Goal: Subscribe to service/newsletter

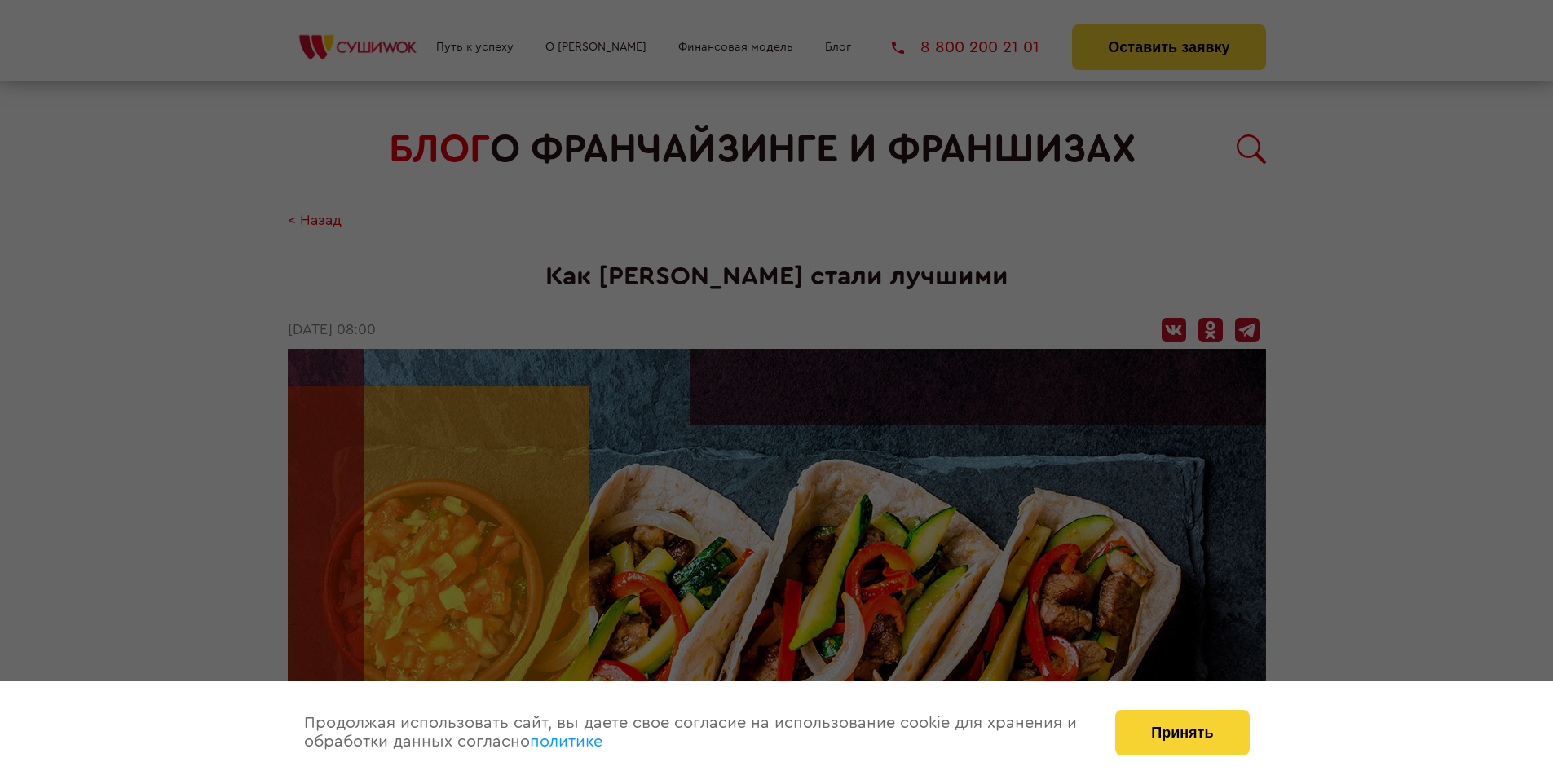
scroll to position [3724, 0]
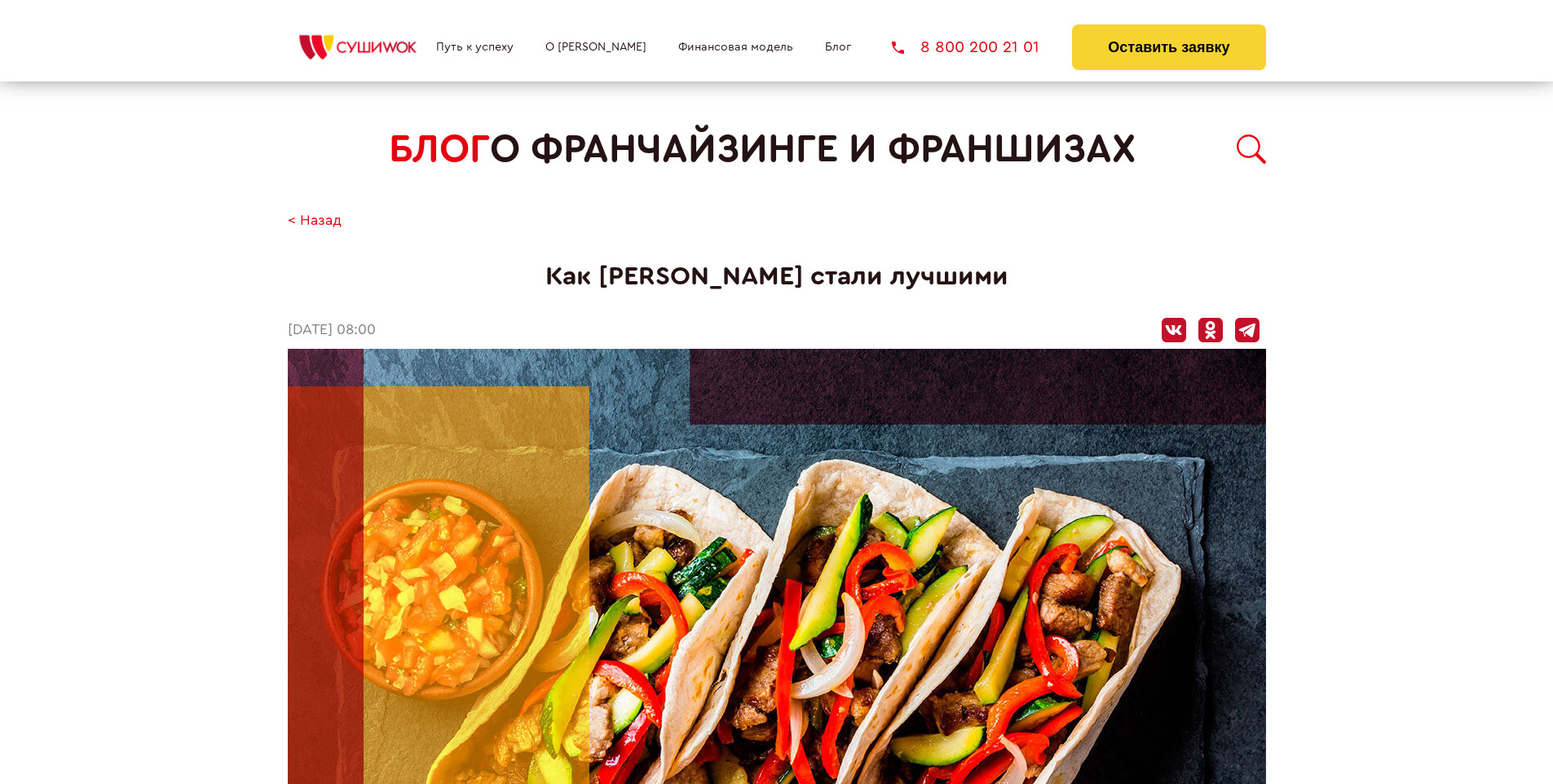
scroll to position [3724, 0]
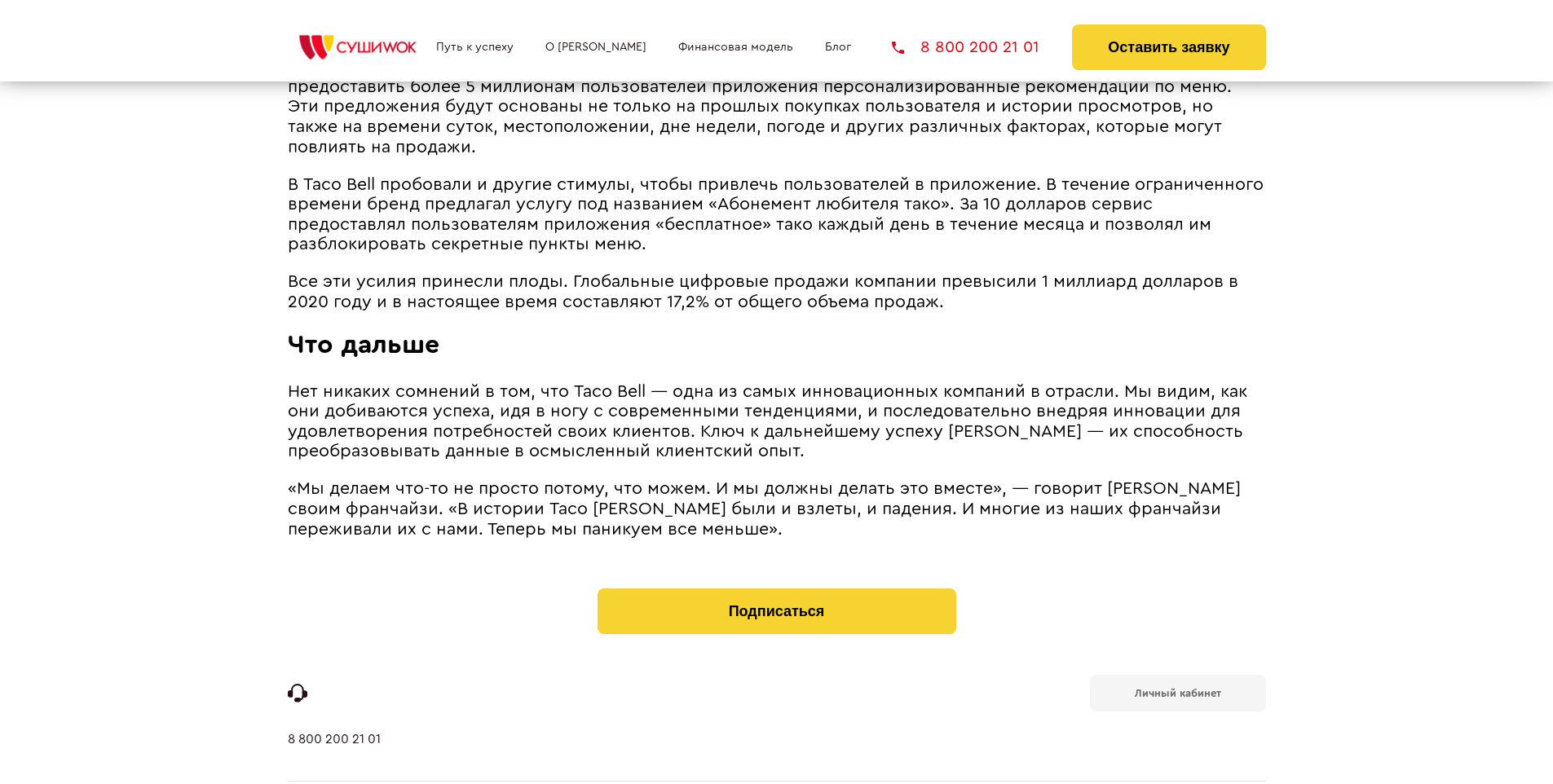
click at [1177, 688] on b "Личный кабинет" at bounding box center [1178, 693] width 87 height 11
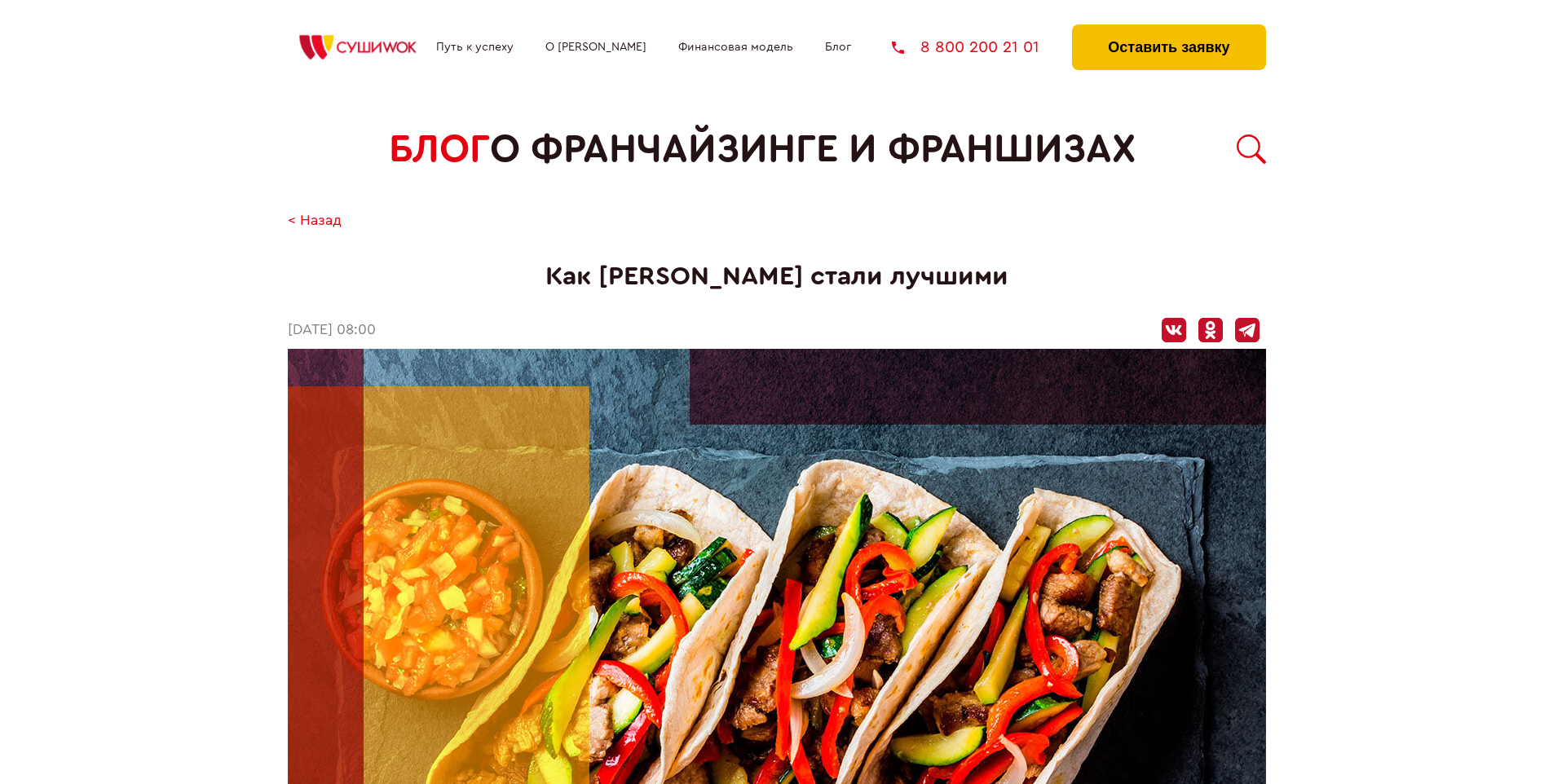
click at [1168, 29] on button "Оставить заявку" at bounding box center [1169, 46] width 194 height 45
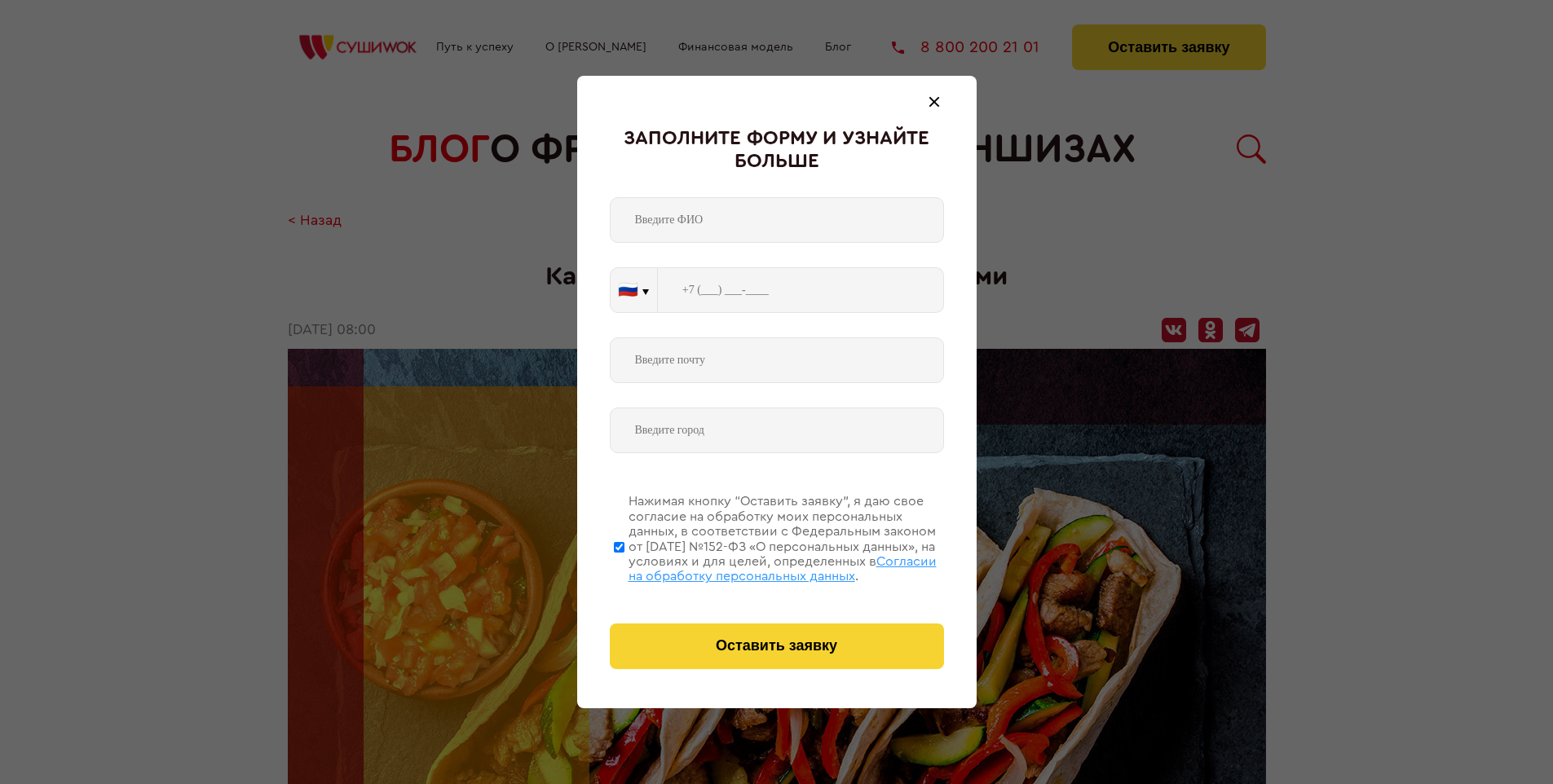
click at [755, 566] on span "Согласии на обработку персональных данных" at bounding box center [782, 568] width 308 height 28
click at [624, 566] on input "Нажимая кнопку “Оставить заявку”, я даю свое согласие на обработку моих персона…" at bounding box center [619, 546] width 11 height 130
checkbox input "false"
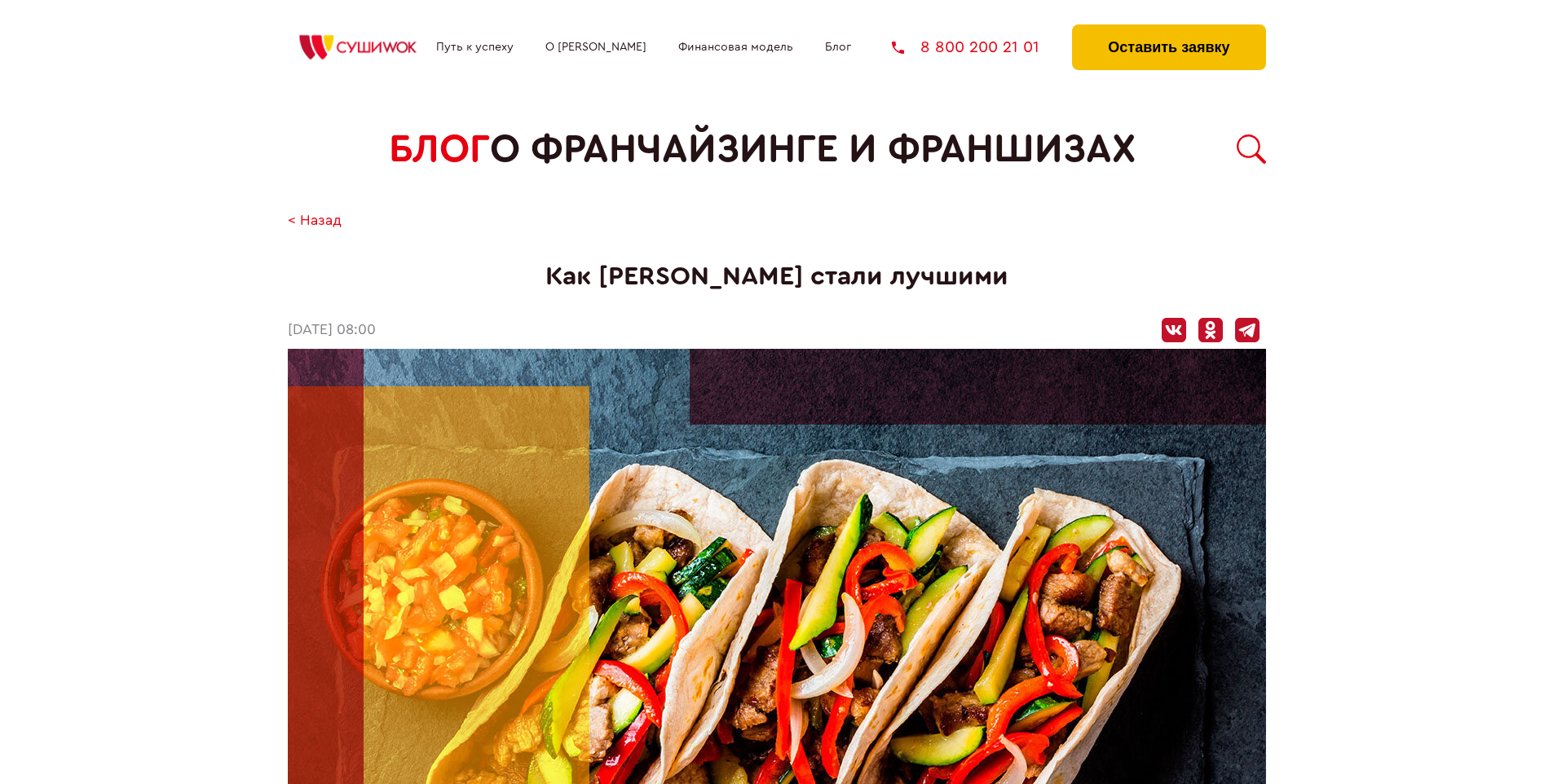
click at [1168, 29] on button "Оставить заявку" at bounding box center [1169, 46] width 194 height 45
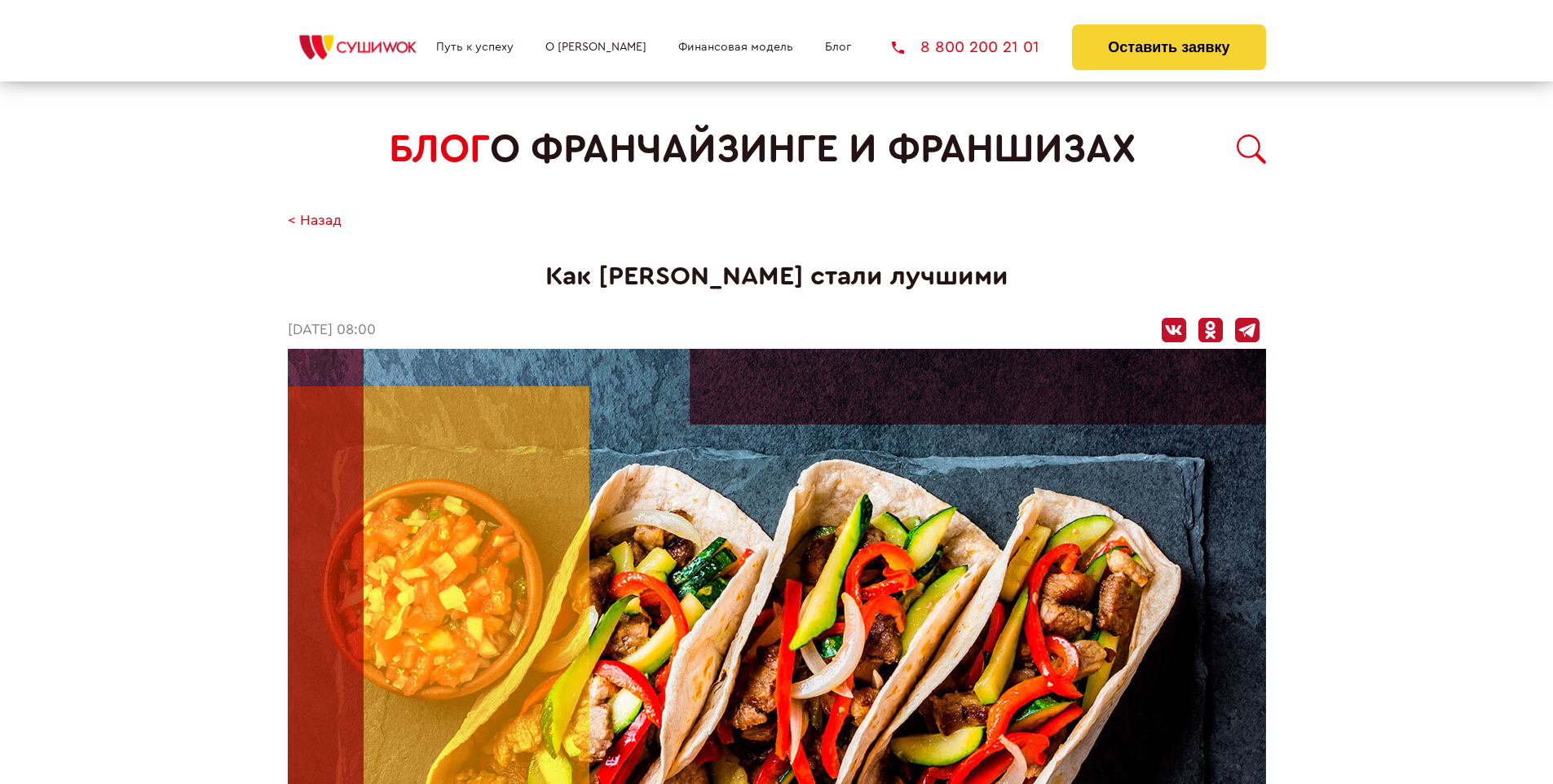
scroll to position [3724, 0]
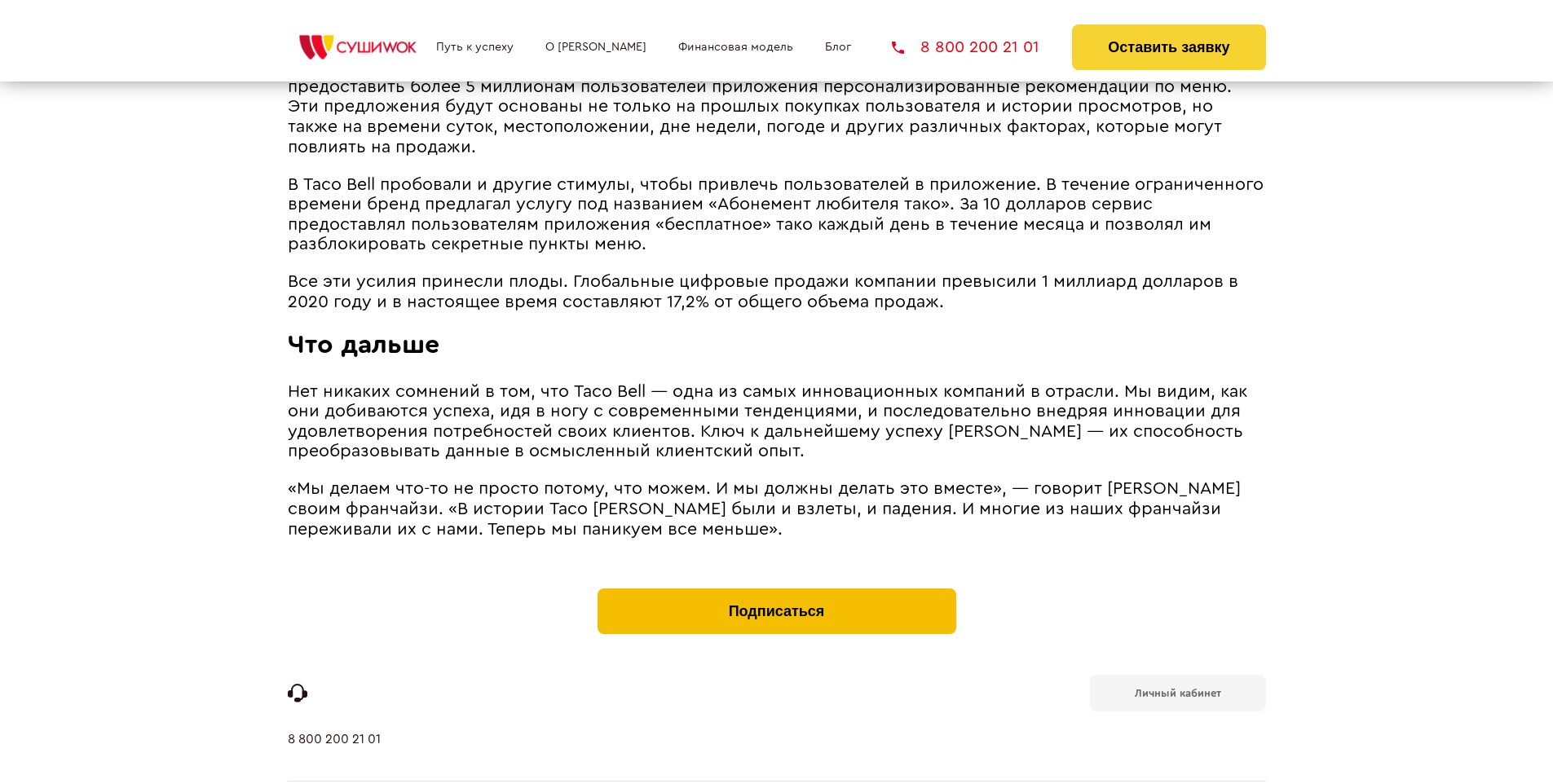
click at [776, 588] on button "Подписаться" at bounding box center [776, 611] width 358 height 45
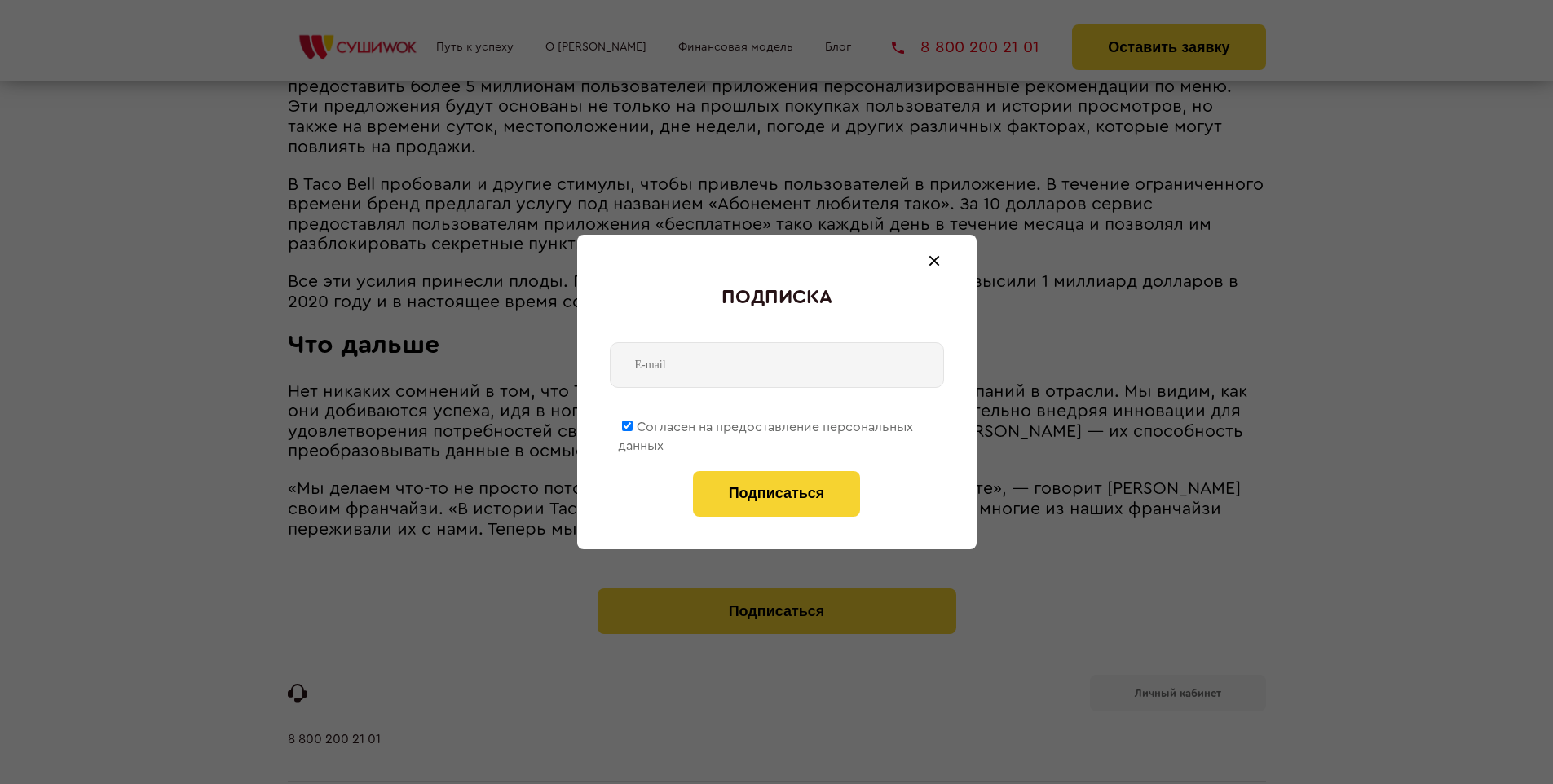
click at [766, 424] on span "Согласен на предоставление персональных данных" at bounding box center [765, 436] width 295 height 32
click at [633, 424] on input "Согласен на предоставление персональных данных" at bounding box center [627, 426] width 11 height 11
checkbox input "false"
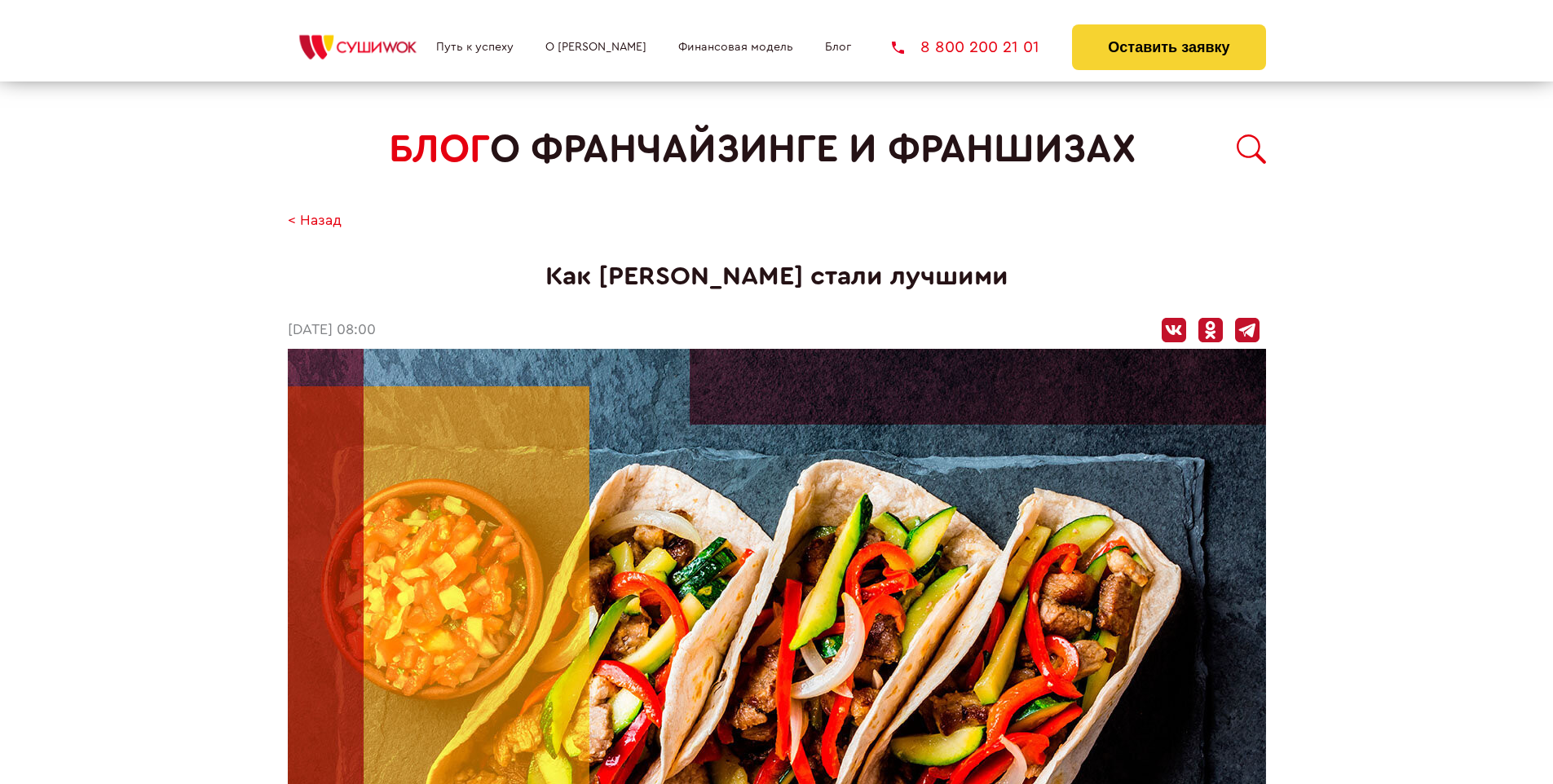
scroll to position [3724, 0]
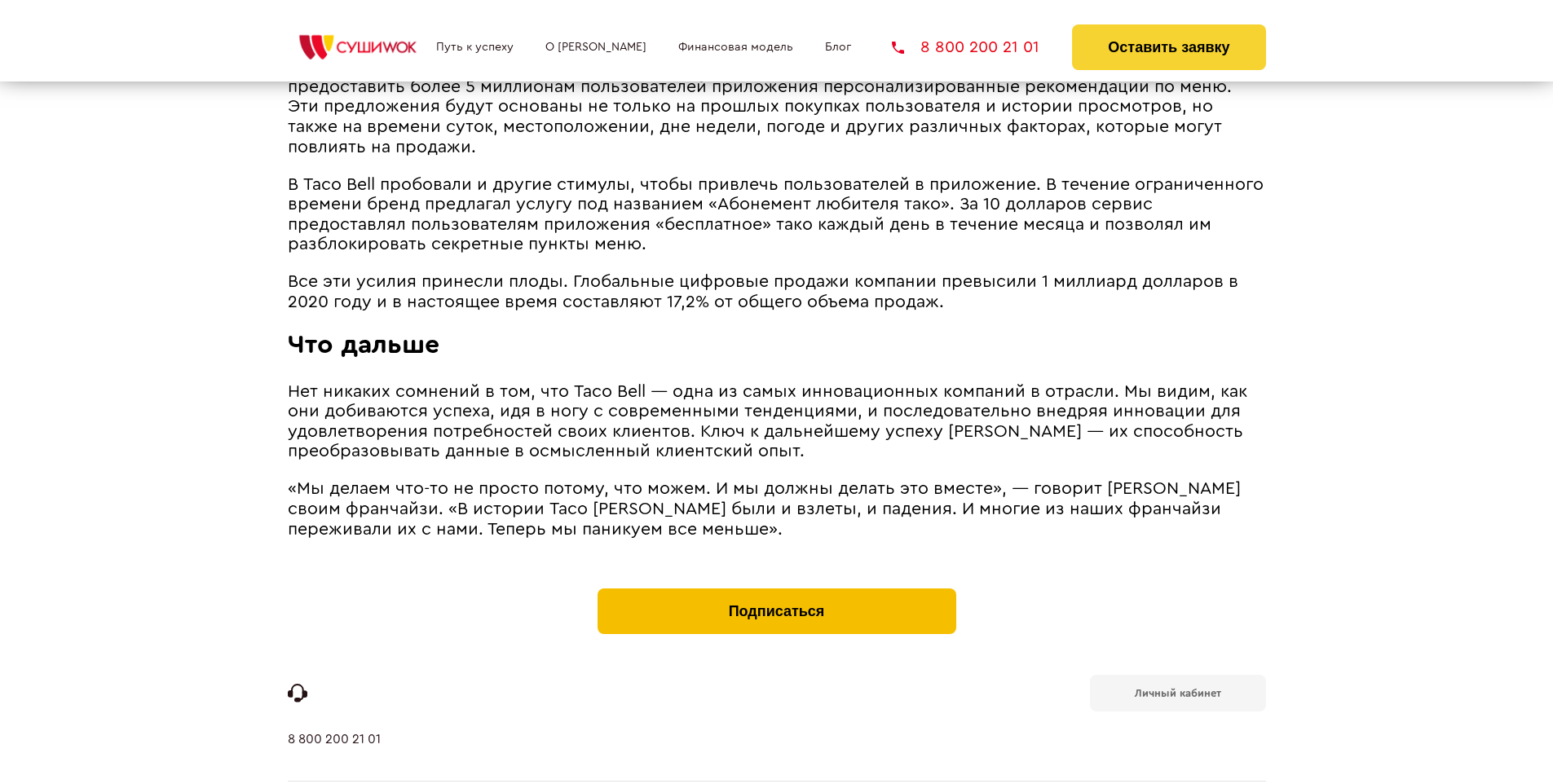
click at [776, 588] on button "Подписаться" at bounding box center [776, 611] width 358 height 45
